Goal: Check status

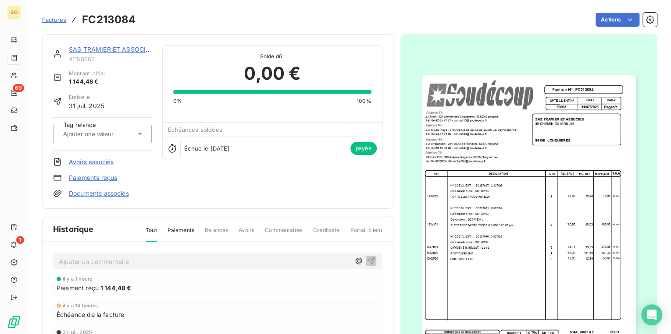
click at [72, 47] on link "SAS TRAMIER ET ASSOCIES" at bounding box center [111, 49] width 84 height 7
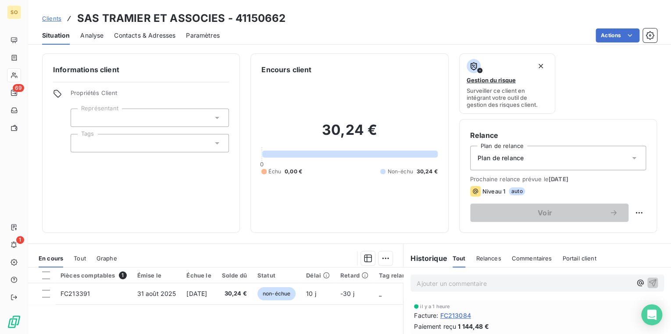
click at [55, 17] on span "Clients" at bounding box center [51, 18] width 19 height 7
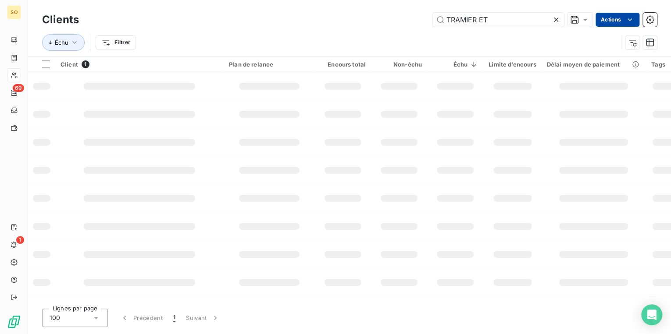
drag, startPoint x: 442, startPoint y: 18, endPoint x: 630, endPoint y: 18, distance: 188.5
click at [569, 18] on div "TRAMIER ET Actions" at bounding box center [372, 20] width 567 height 14
type input "50597"
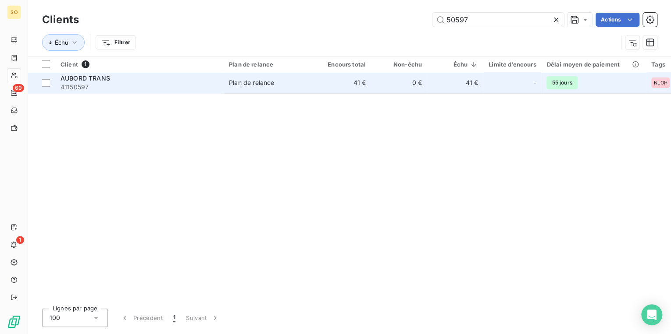
click at [188, 84] on span "41150597" at bounding box center [139, 87] width 158 height 9
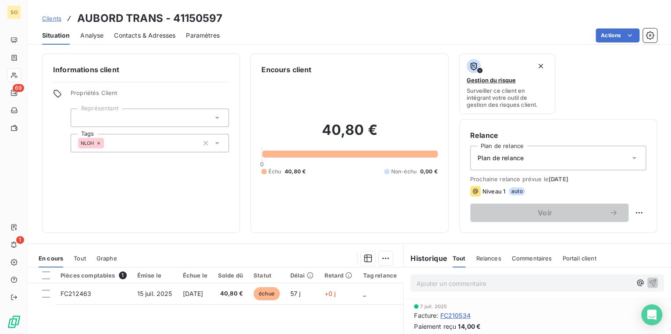
click at [164, 35] on span "Contacts & Adresses" at bounding box center [144, 35] width 61 height 9
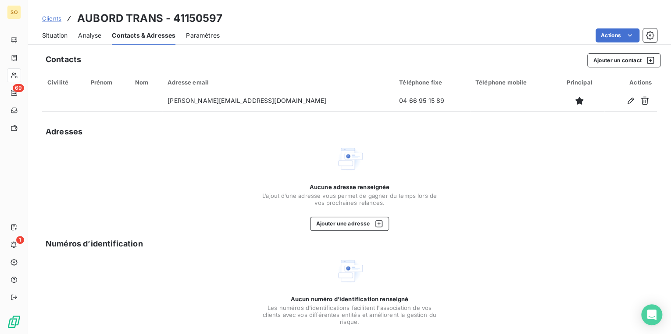
click at [59, 38] on span "Situation" at bounding box center [54, 35] width 25 height 9
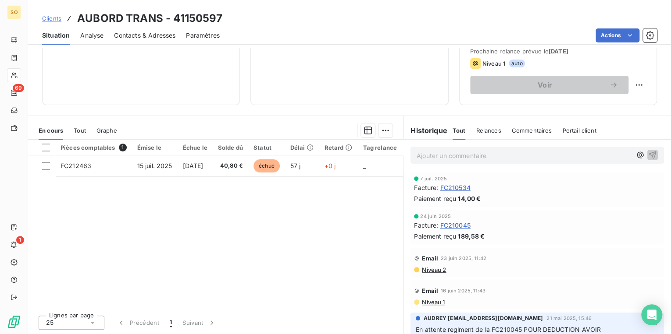
click at [54, 17] on span "Clients" at bounding box center [51, 18] width 19 height 7
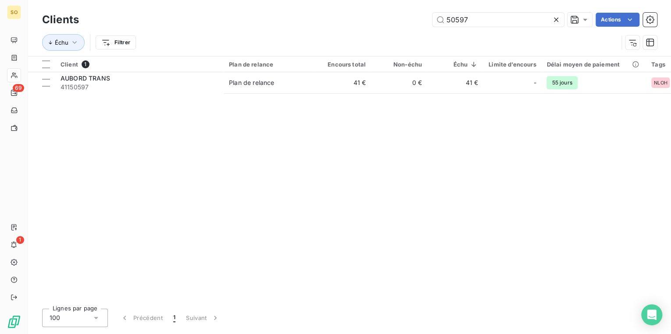
drag, startPoint x: 454, startPoint y: 20, endPoint x: 660, endPoint y: 7, distance: 206.0
click at [523, 16] on input "50597" at bounding box center [498, 20] width 132 height 14
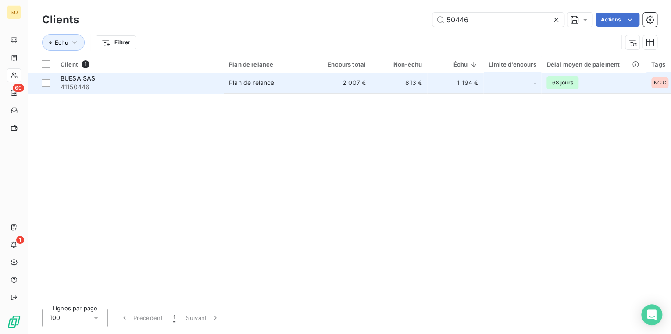
type input "50446"
click at [317, 89] on td "2 007 €" at bounding box center [343, 82] width 56 height 21
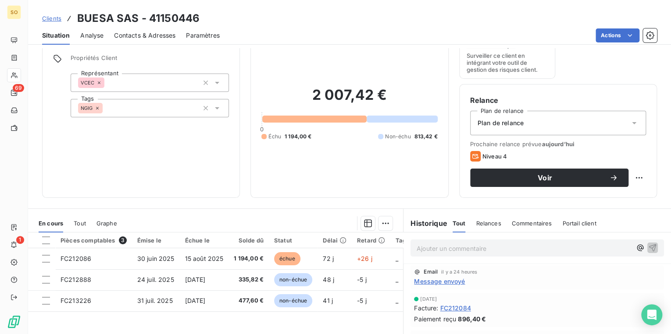
scroll to position [70, 0]
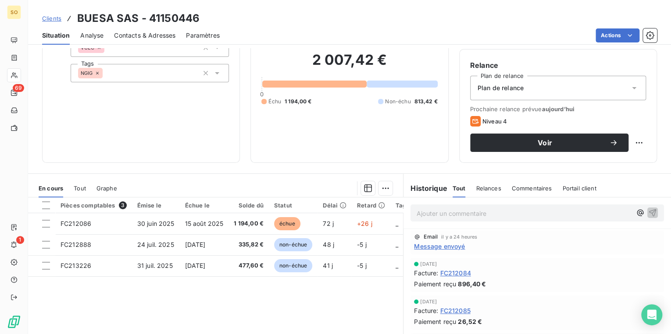
click at [167, 34] on span "Contacts & Adresses" at bounding box center [144, 35] width 61 height 9
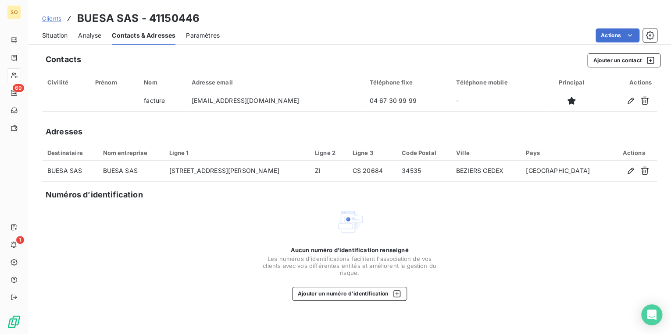
click at [55, 19] on span "Clients" at bounding box center [51, 18] width 19 height 7
